Goal: Transaction & Acquisition: Purchase product/service

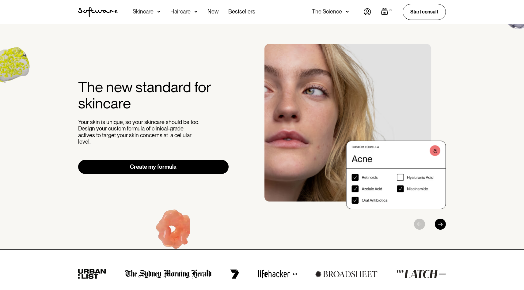
click at [368, 13] on img at bounding box center [367, 11] width 7 height 7
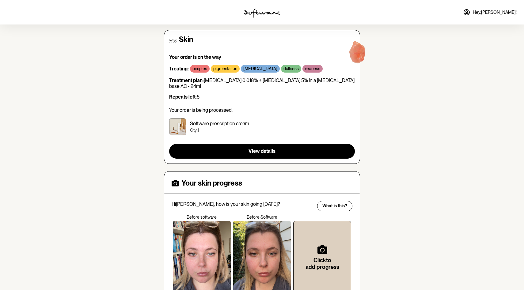
scroll to position [92, 0]
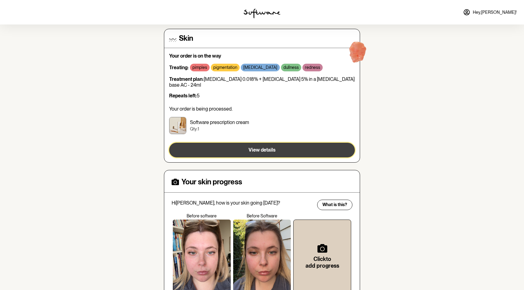
click at [268, 143] on button "View details" at bounding box center [262, 150] width 186 height 15
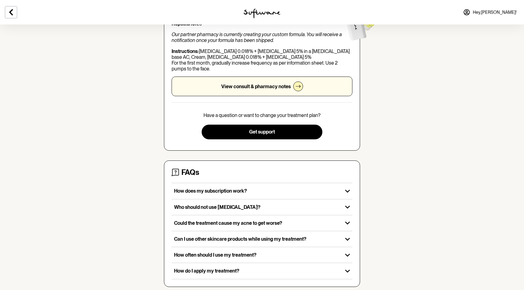
scroll to position [113, 0]
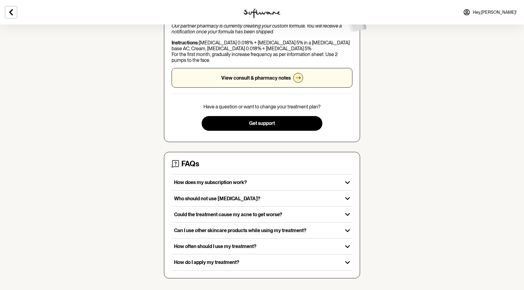
click at [283, 76] on p "View consult & pharmacy notes" at bounding box center [256, 78] width 70 height 6
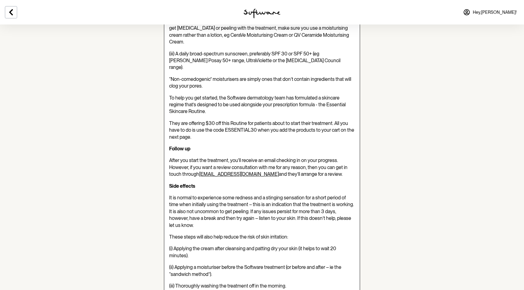
scroll to position [521, 0]
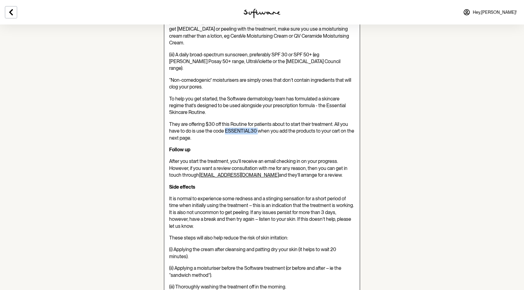
drag, startPoint x: 256, startPoint y: 82, endPoint x: 225, endPoint y: 83, distance: 31.6
click at [225, 121] on span "They are offering $30 off this Routine for patients about to start their treatm…" at bounding box center [261, 131] width 185 height 20
copy span "ESSENTIAL30"
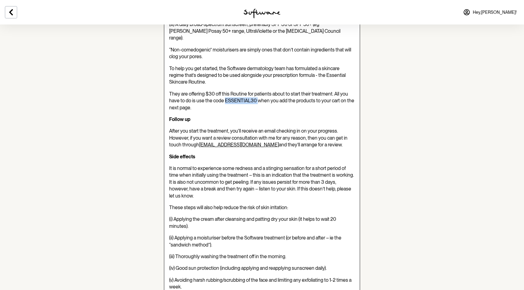
scroll to position [551, 0]
copy span "ESSENTIAL30"
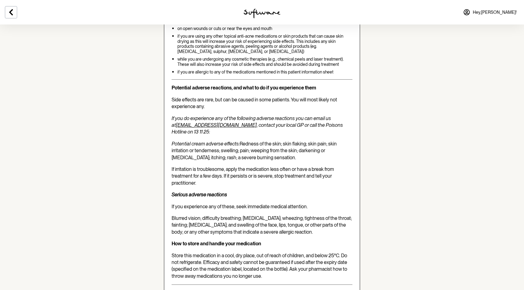
scroll to position [1414, 0]
